Goal: Information Seeking & Learning: Learn about a topic

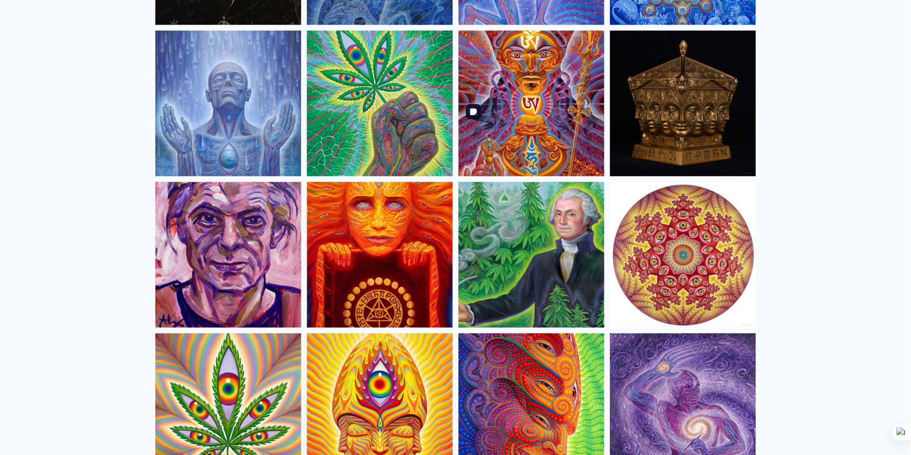
scroll to position [1683, 0]
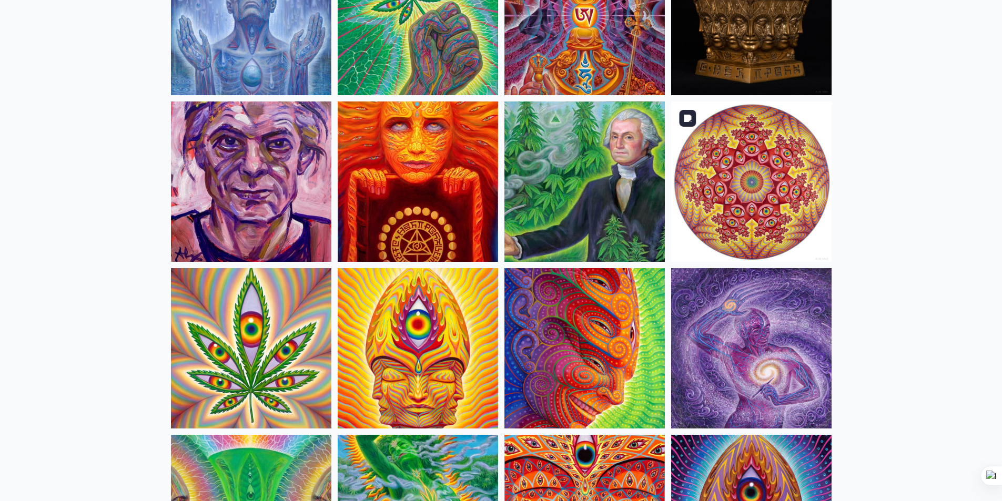
click at [799, 205] on img at bounding box center [751, 182] width 160 height 160
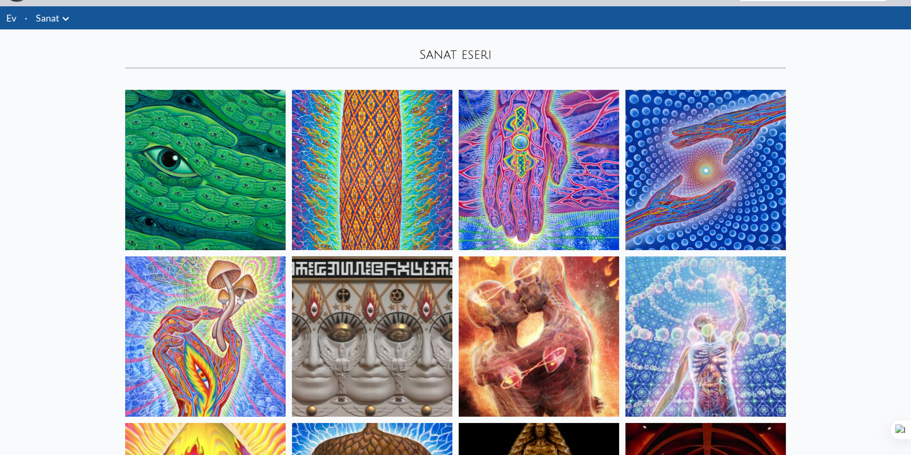
scroll to position [0, 0]
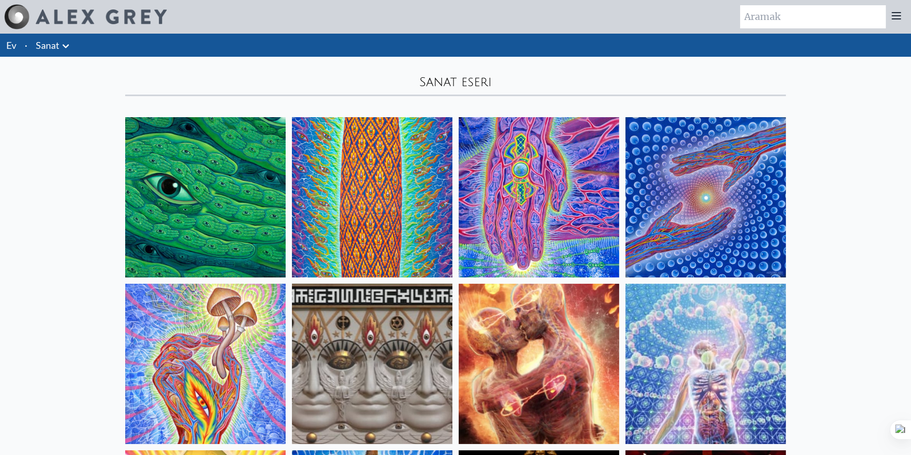
click at [64, 47] on icon at bounding box center [66, 46] width 6 height 4
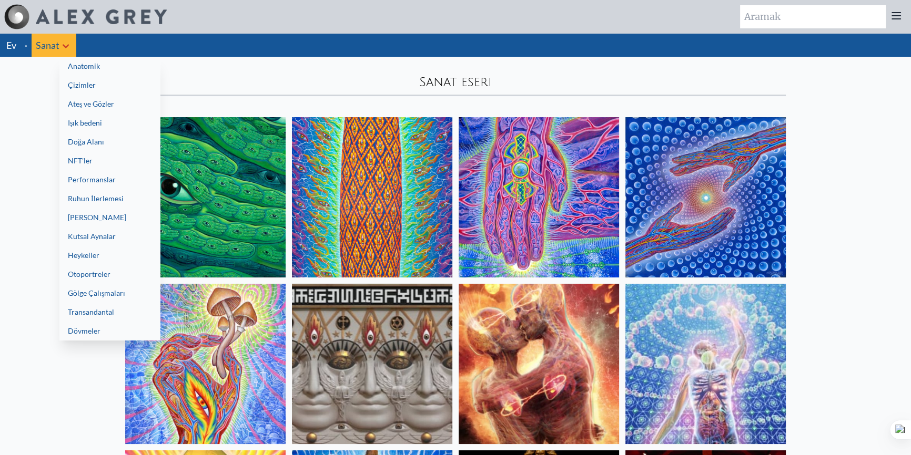
click at [11, 50] on div at bounding box center [455, 227] width 911 height 455
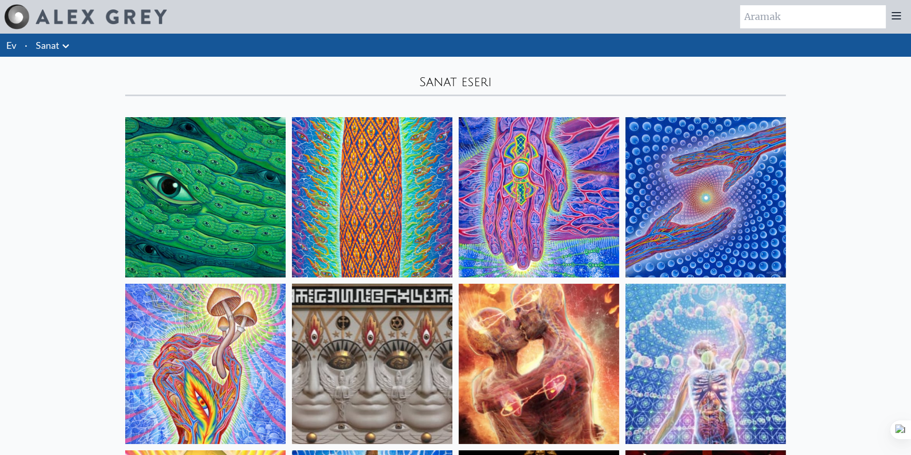
click at [12, 48] on font "Ev" at bounding box center [11, 45] width 10 height 12
click at [65, 52] on icon at bounding box center [65, 46] width 13 height 13
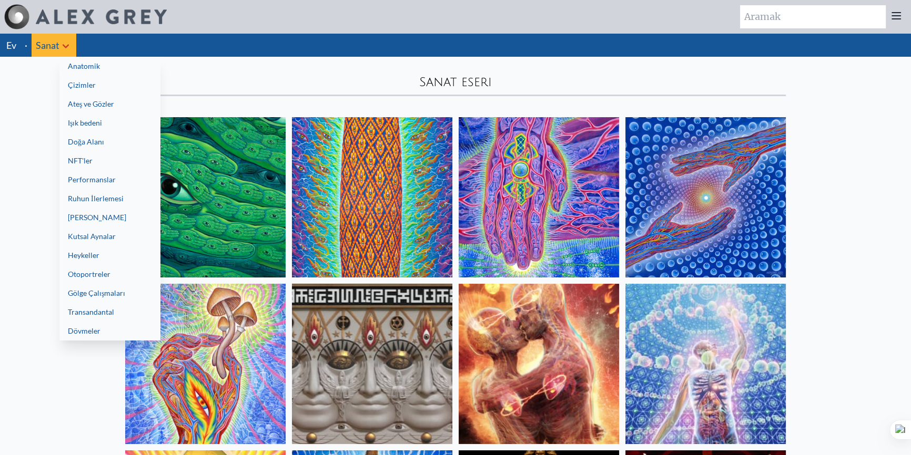
click at [93, 91] on link "Çizimler" at bounding box center [109, 85] width 101 height 19
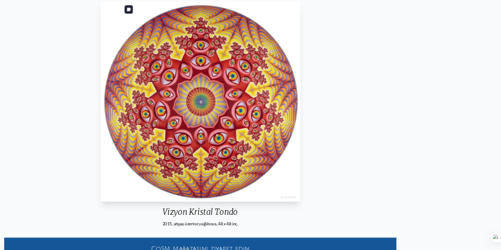
scroll to position [97, 0]
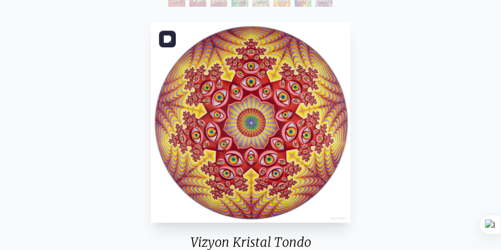
click at [245, 119] on img "19 / 31" at bounding box center [251, 123] width 200 height 200
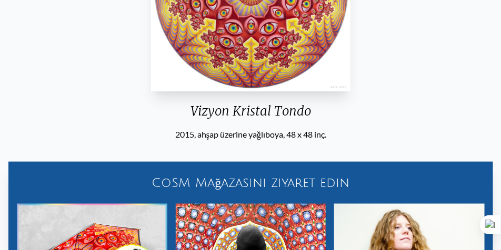
scroll to position [124, 0]
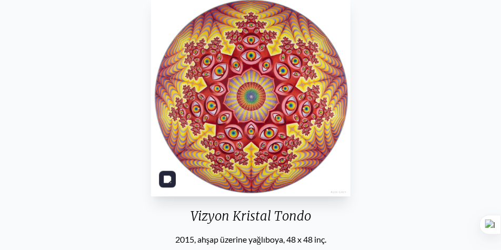
click at [382, 112] on div "Vizyon Kristal Tondo 2015, ahşap üzerine yağlıboya, 48 x 48 inç. CoSM [GEOGRAPH…" at bounding box center [250, 251] width 484 height 518
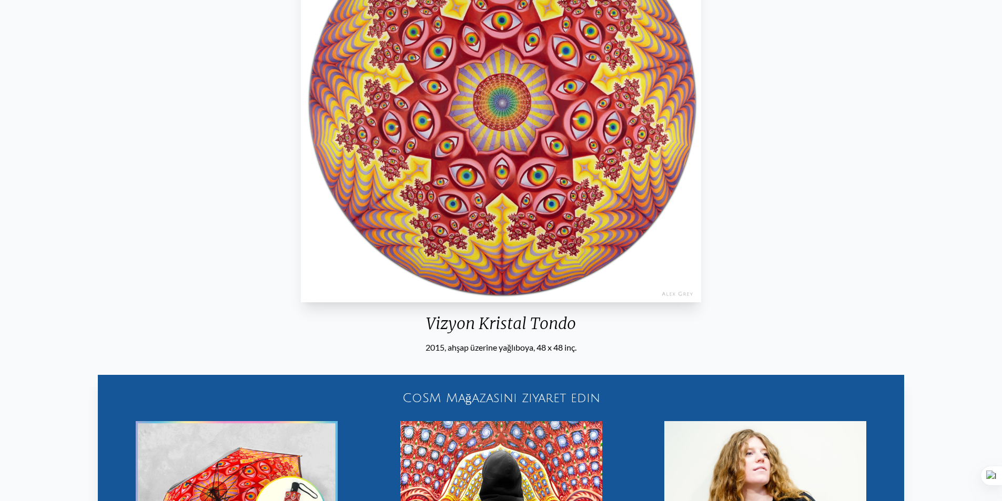
scroll to position [71, 0]
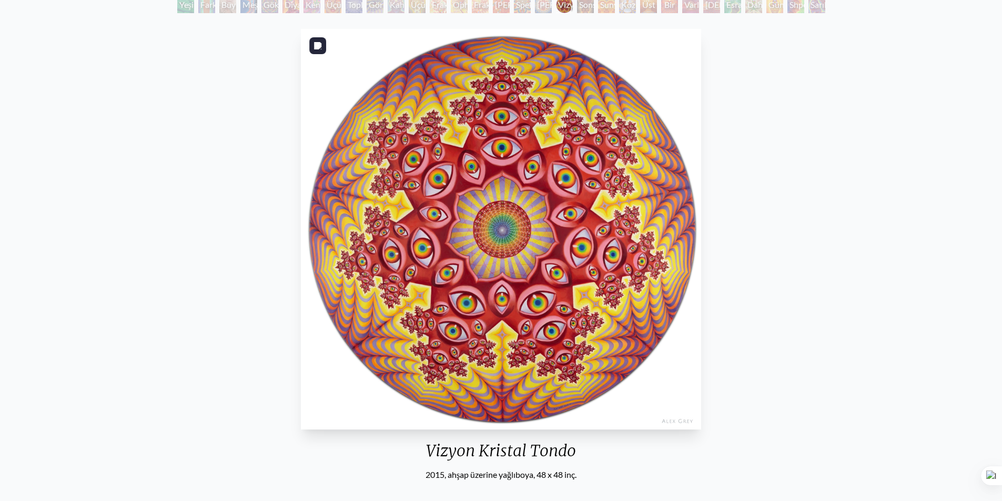
click at [730, 124] on div "Vizyon Kristal Tondo 2015, ahşap üzerine yağlıboya, 48 x 48 inç. CoSM Mağazasın…" at bounding box center [500, 409] width 985 height 768
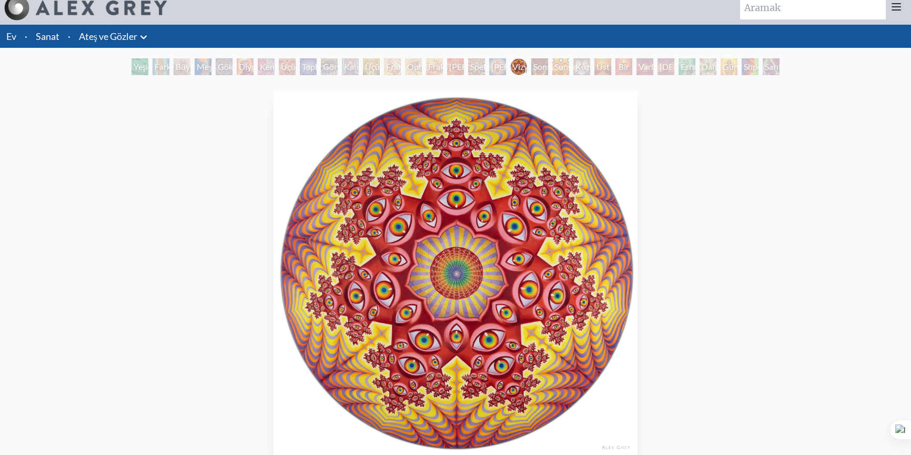
scroll to position [0, 0]
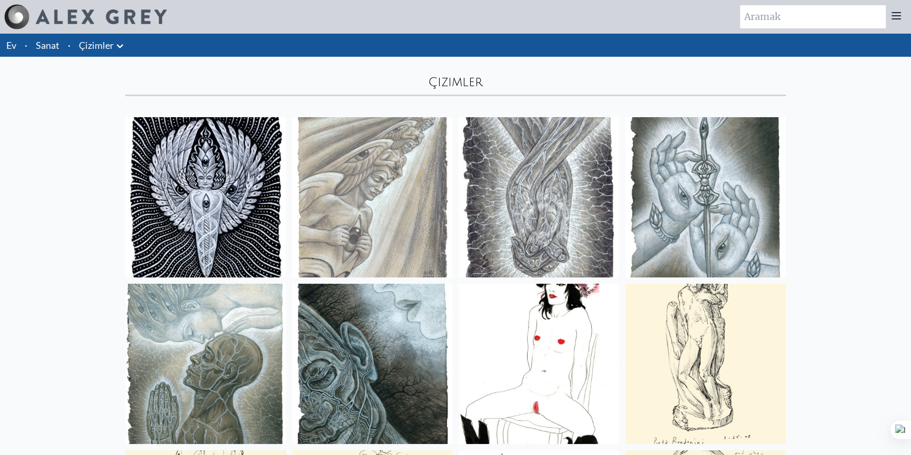
click at [121, 46] on icon at bounding box center [120, 46] width 6 height 4
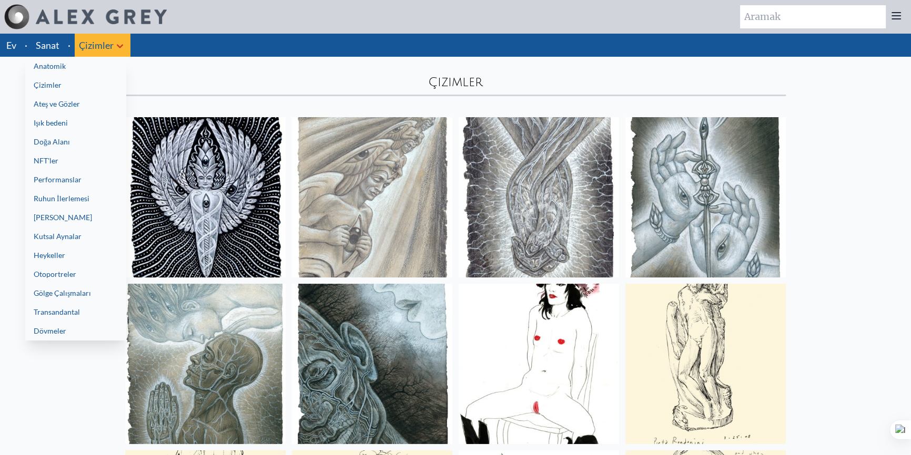
click at [73, 126] on link "Işık bedeni" at bounding box center [75, 123] width 101 height 19
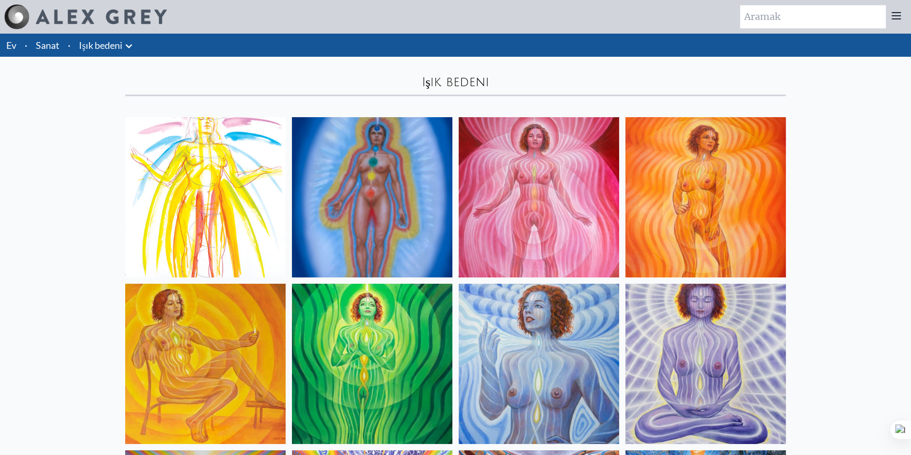
click at [131, 51] on icon at bounding box center [129, 46] width 13 height 13
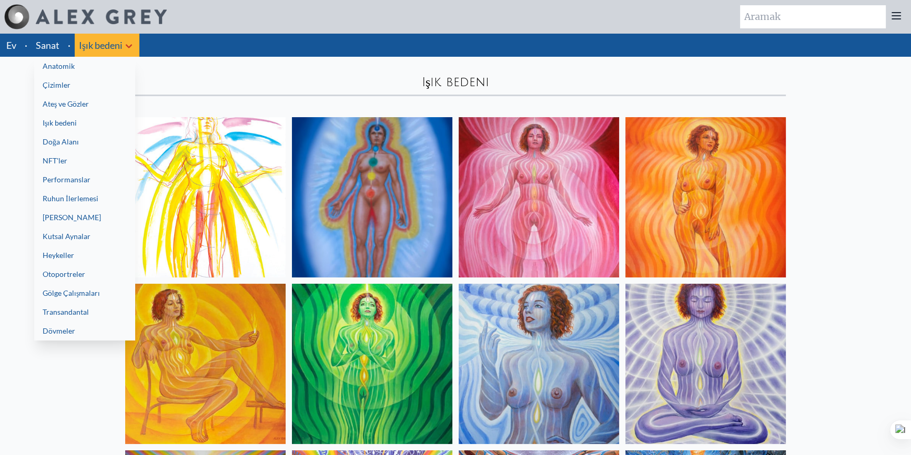
click at [57, 391] on div at bounding box center [455, 227] width 911 height 455
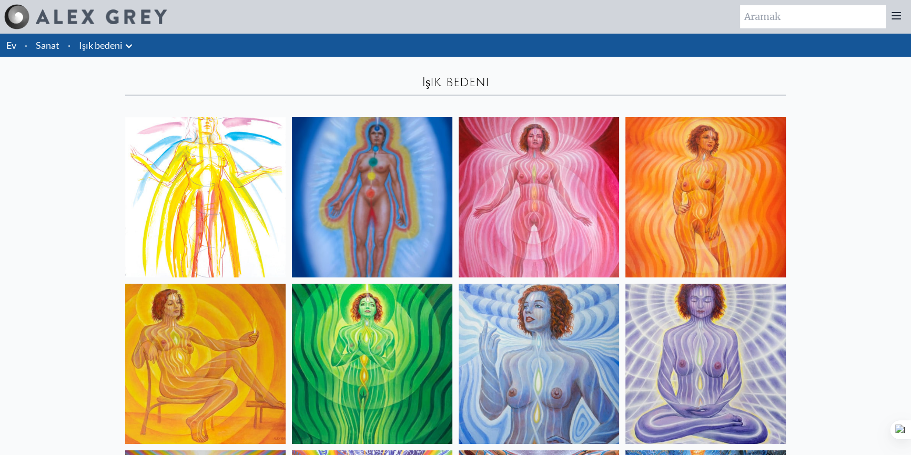
click at [55, 15] on img at bounding box center [101, 16] width 131 height 15
click at [128, 47] on icon at bounding box center [129, 46] width 6 height 4
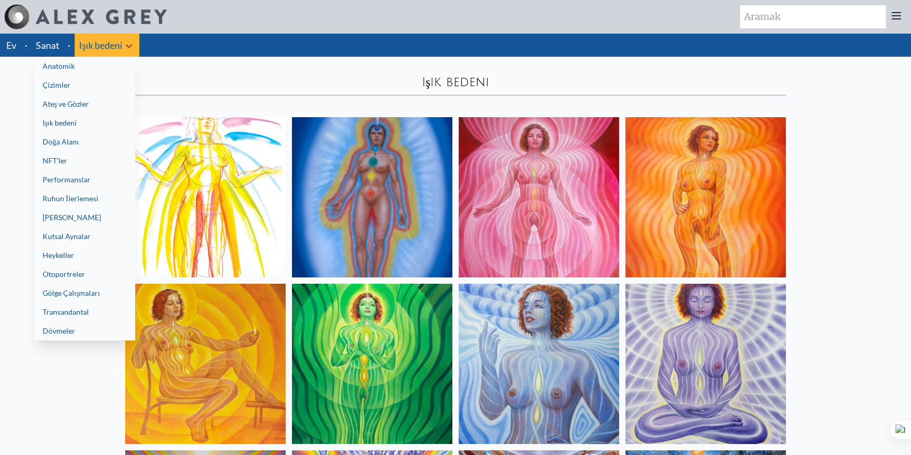
click at [67, 221] on font "Psikedelik Azizler" at bounding box center [72, 217] width 58 height 9
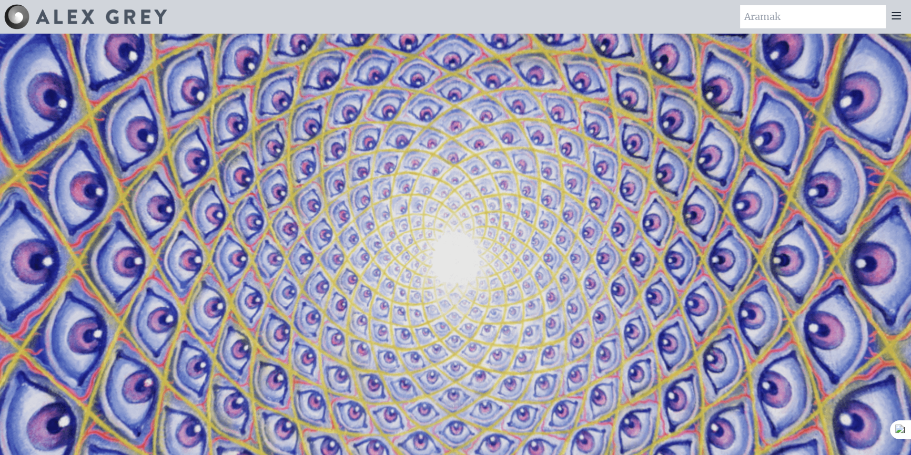
click at [18, 17] on img at bounding box center [16, 16] width 25 height 25
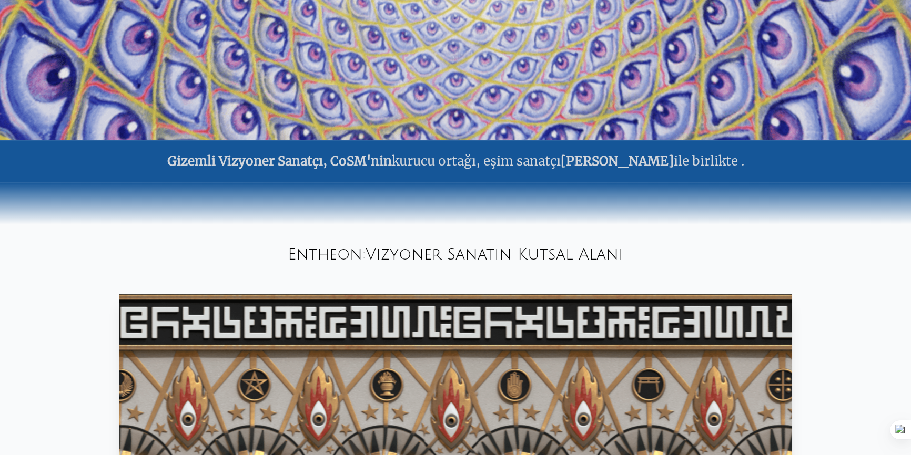
scroll to position [526, 0]
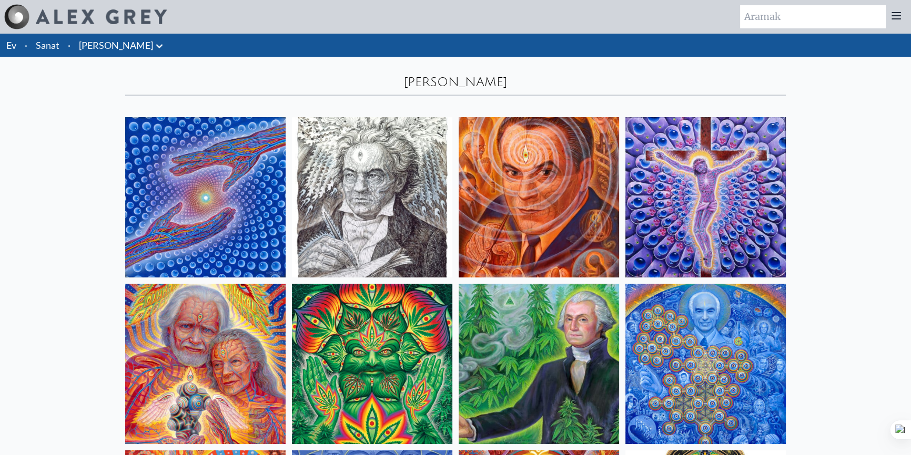
click at [160, 47] on icon at bounding box center [159, 46] width 13 height 13
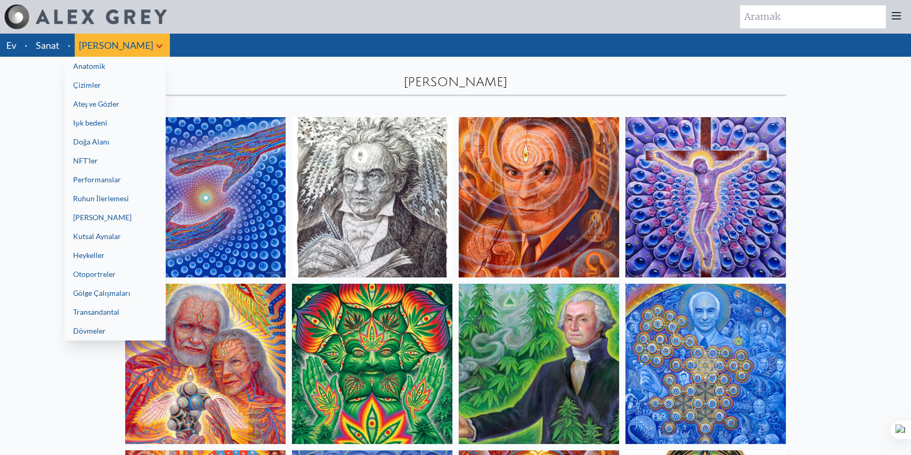
click at [31, 153] on div at bounding box center [455, 227] width 911 height 455
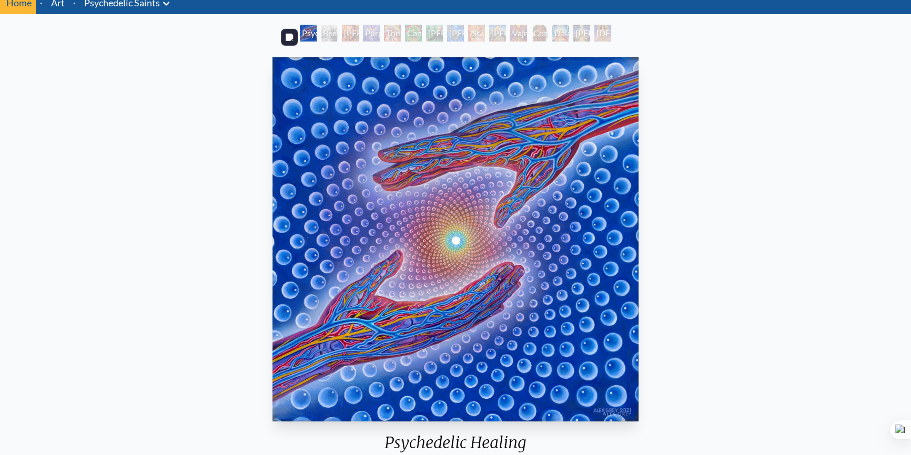
scroll to position [95, 0]
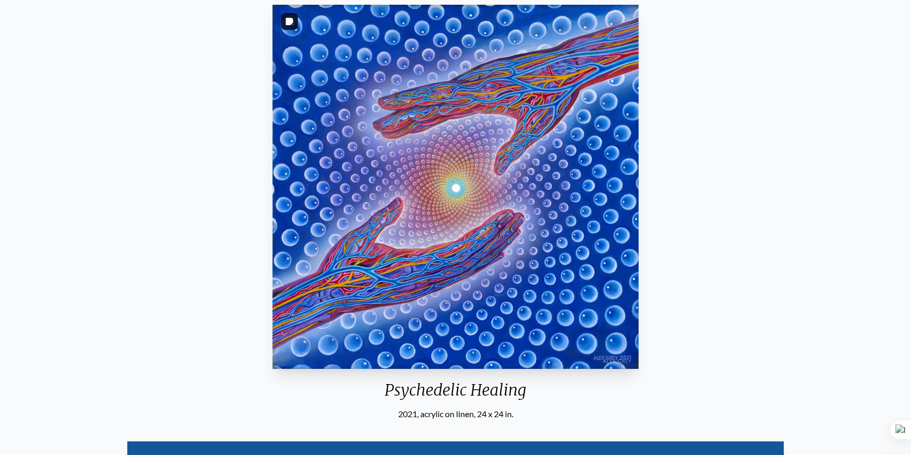
click at [686, 187] on div "Psychedelic Healing 2021, acrylic on linen, 24 x 24 in. Visit the CoSM Shop Psy…" at bounding box center [455, 367] width 894 height 732
click at [549, 195] on img "1 / 15" at bounding box center [455, 187] width 366 height 364
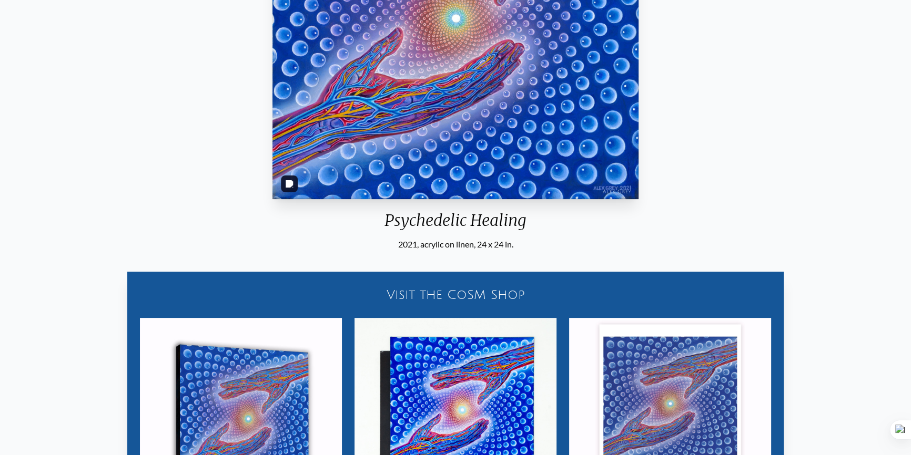
scroll to position [263, 0]
